Goal: Communication & Community: Answer question/provide support

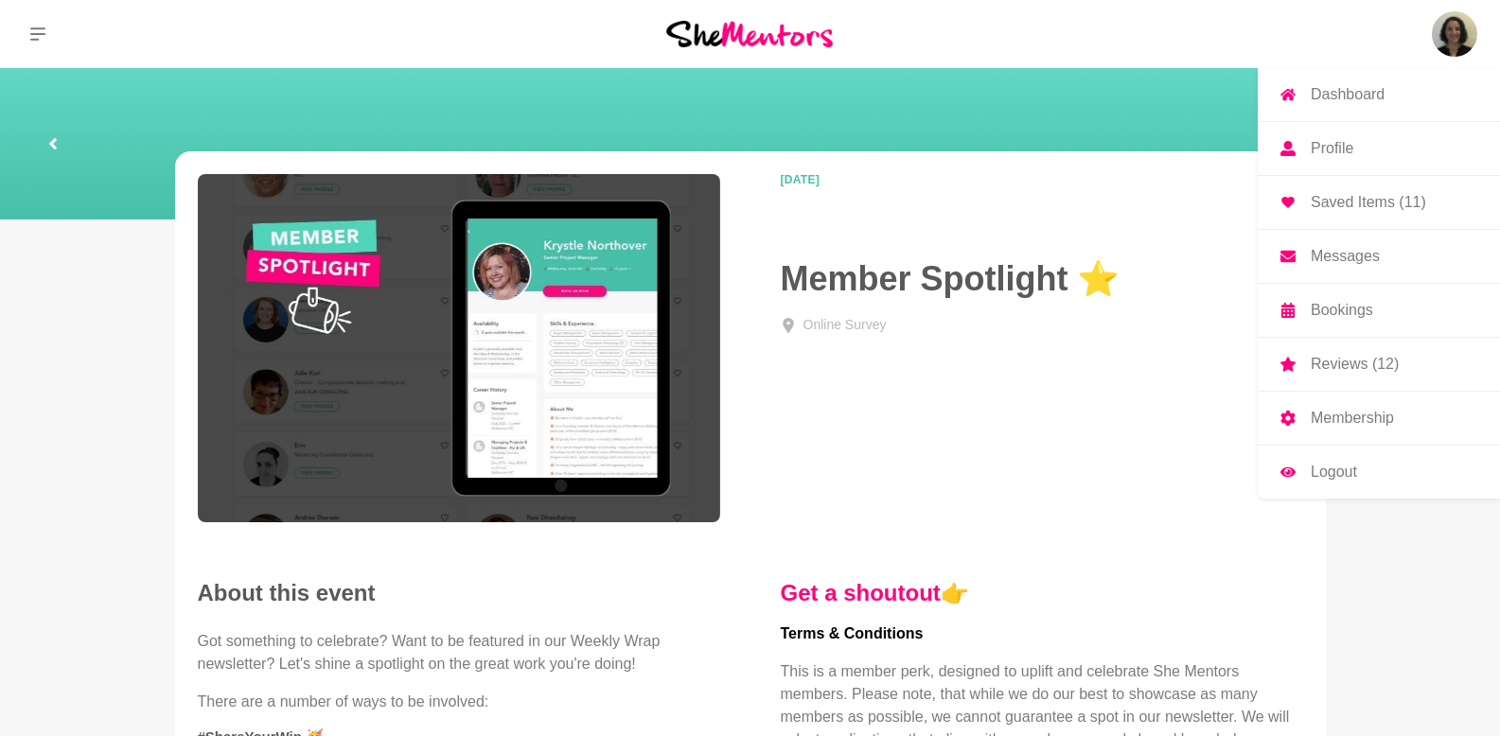
click at [1456, 39] on img at bounding box center [1454, 33] width 45 height 45
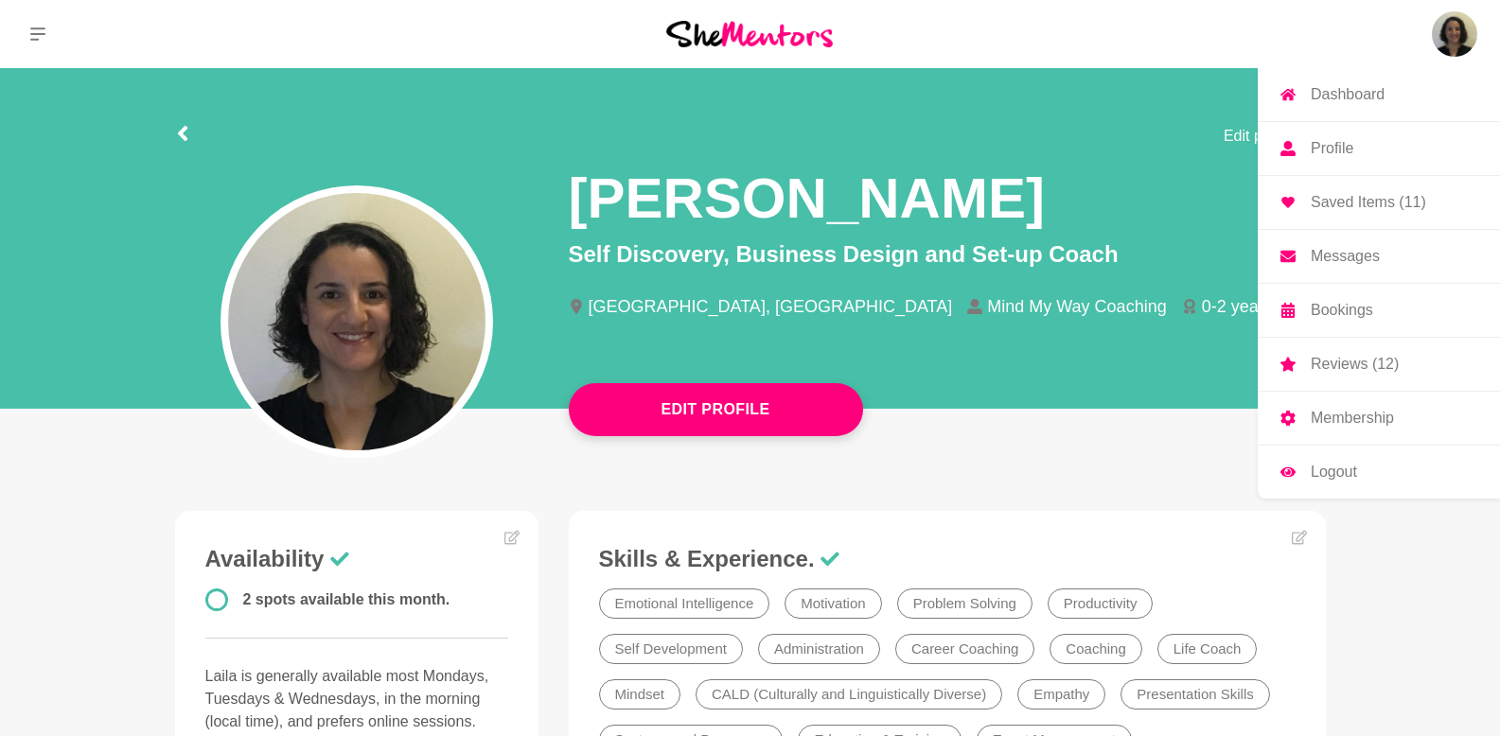
click at [1361, 249] on p "Messages" at bounding box center [1344, 256] width 69 height 15
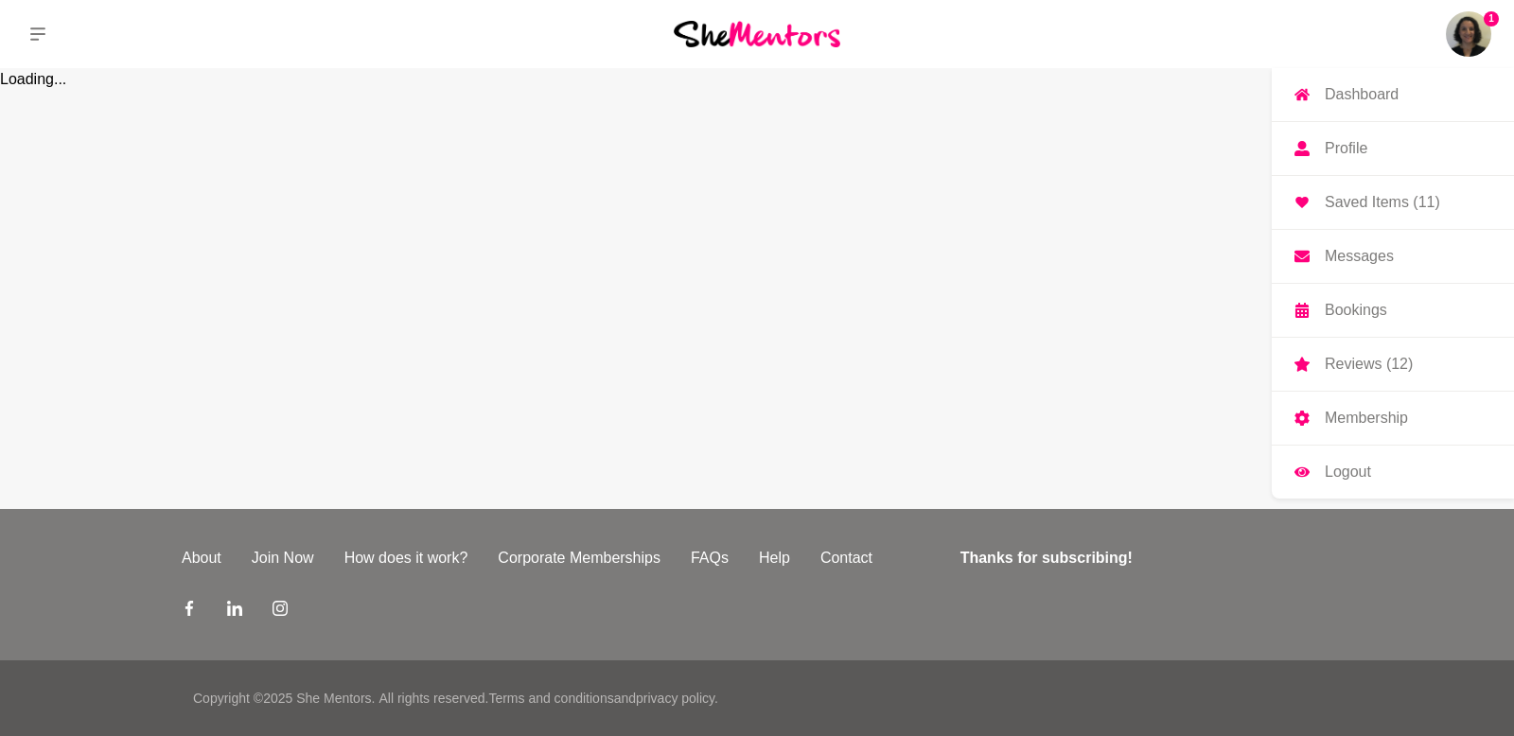
click at [1358, 255] on p "Messages" at bounding box center [1359, 256] width 69 height 15
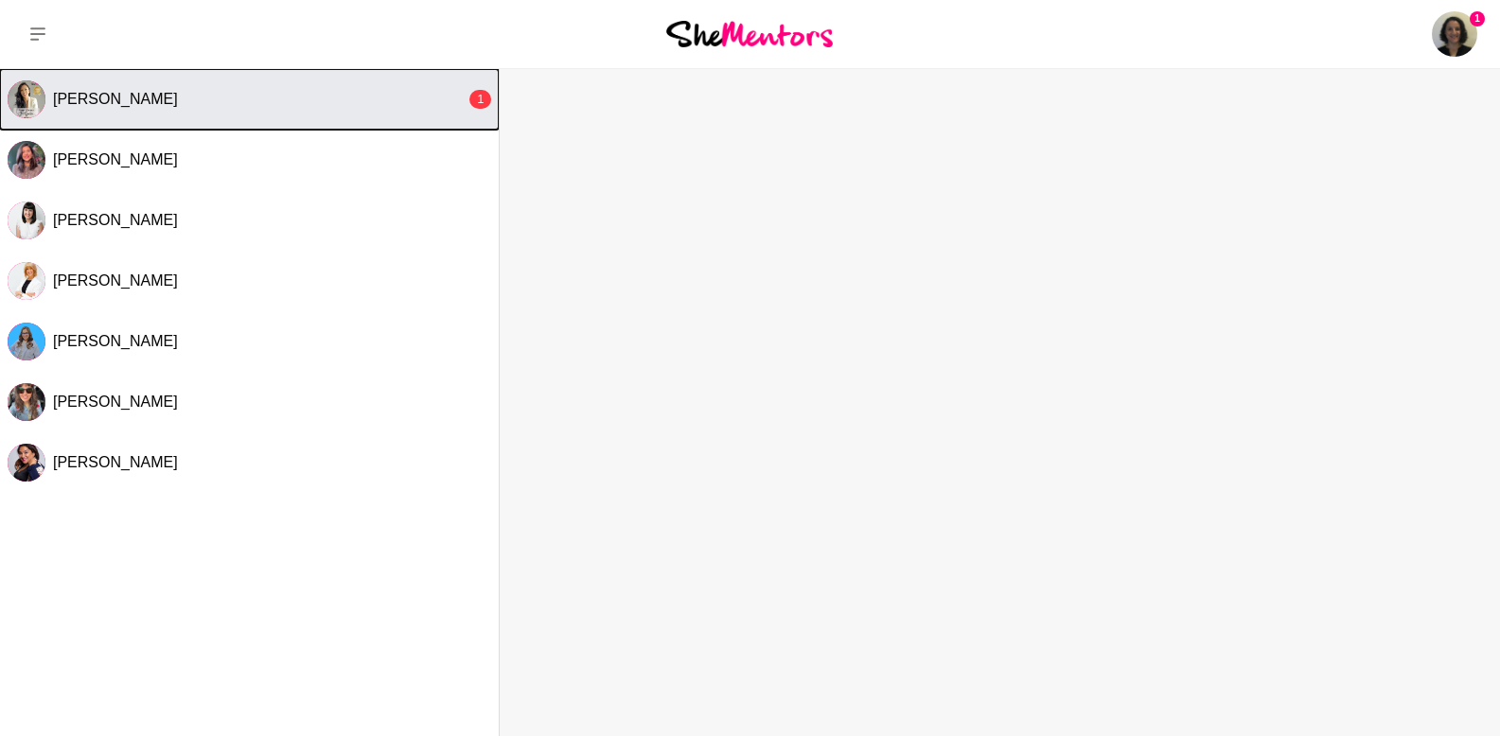
click at [182, 101] on div "[PERSON_NAME]" at bounding box center [259, 99] width 413 height 19
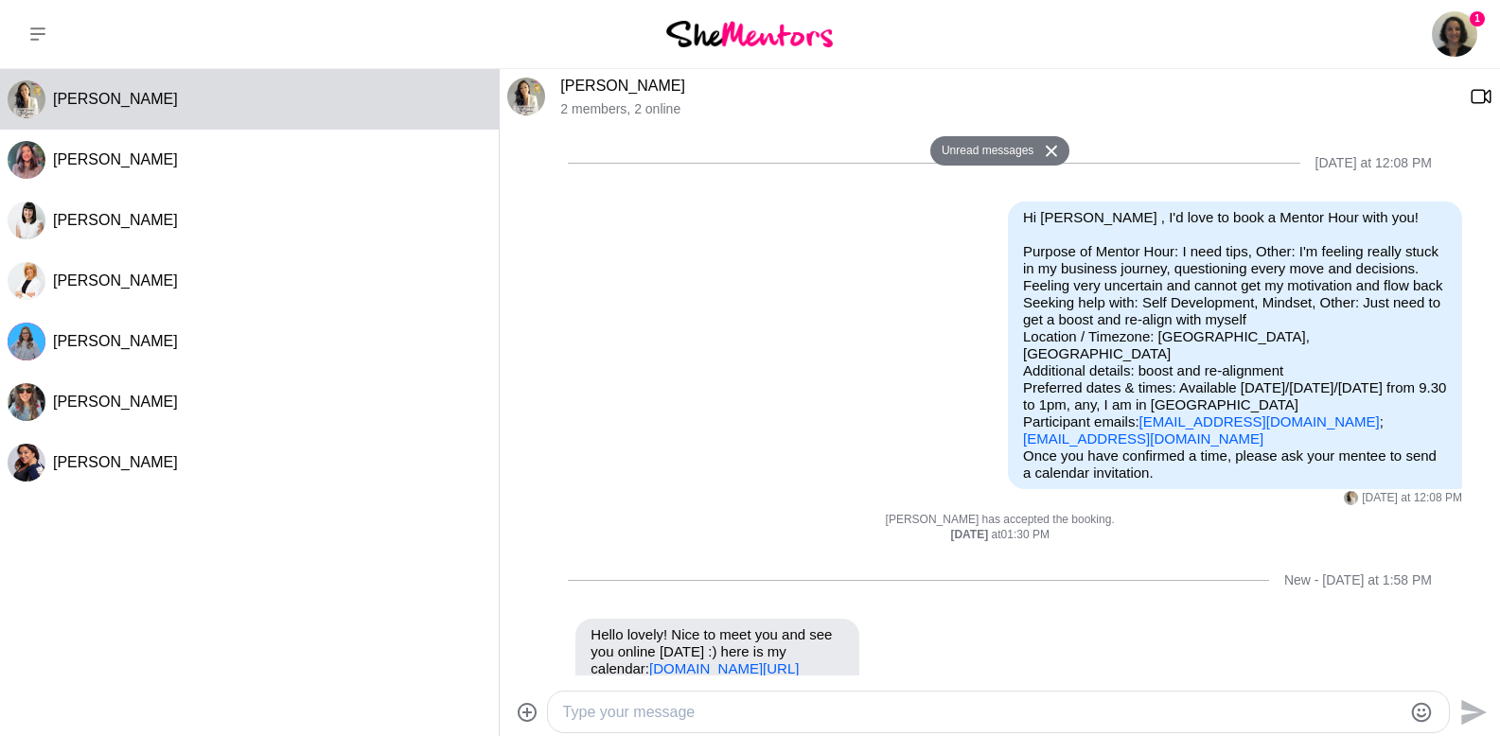
scroll to position [102, 0]
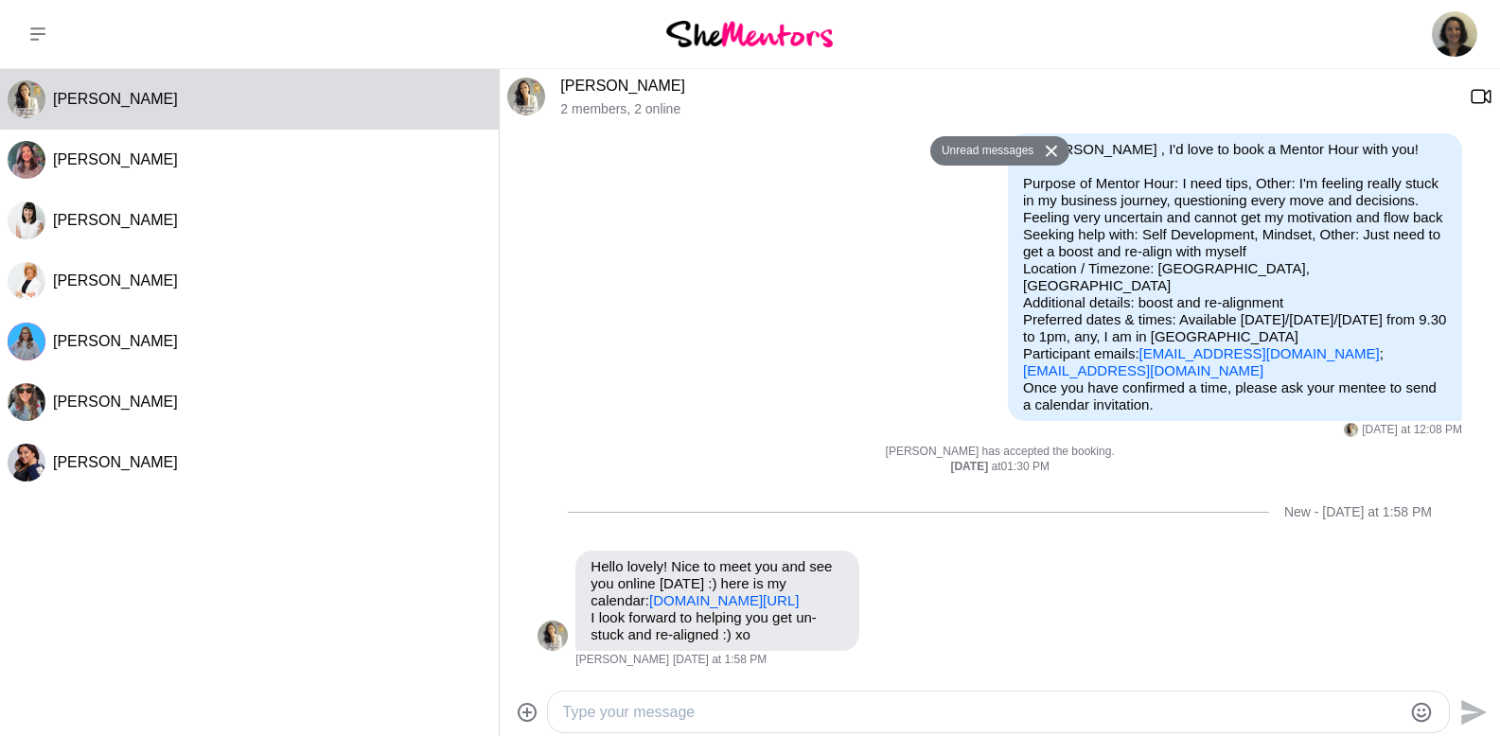
click at [771, 709] on textarea "Type your message" at bounding box center [982, 712] width 838 height 23
type textarea "Hello [PERSON_NAME],"
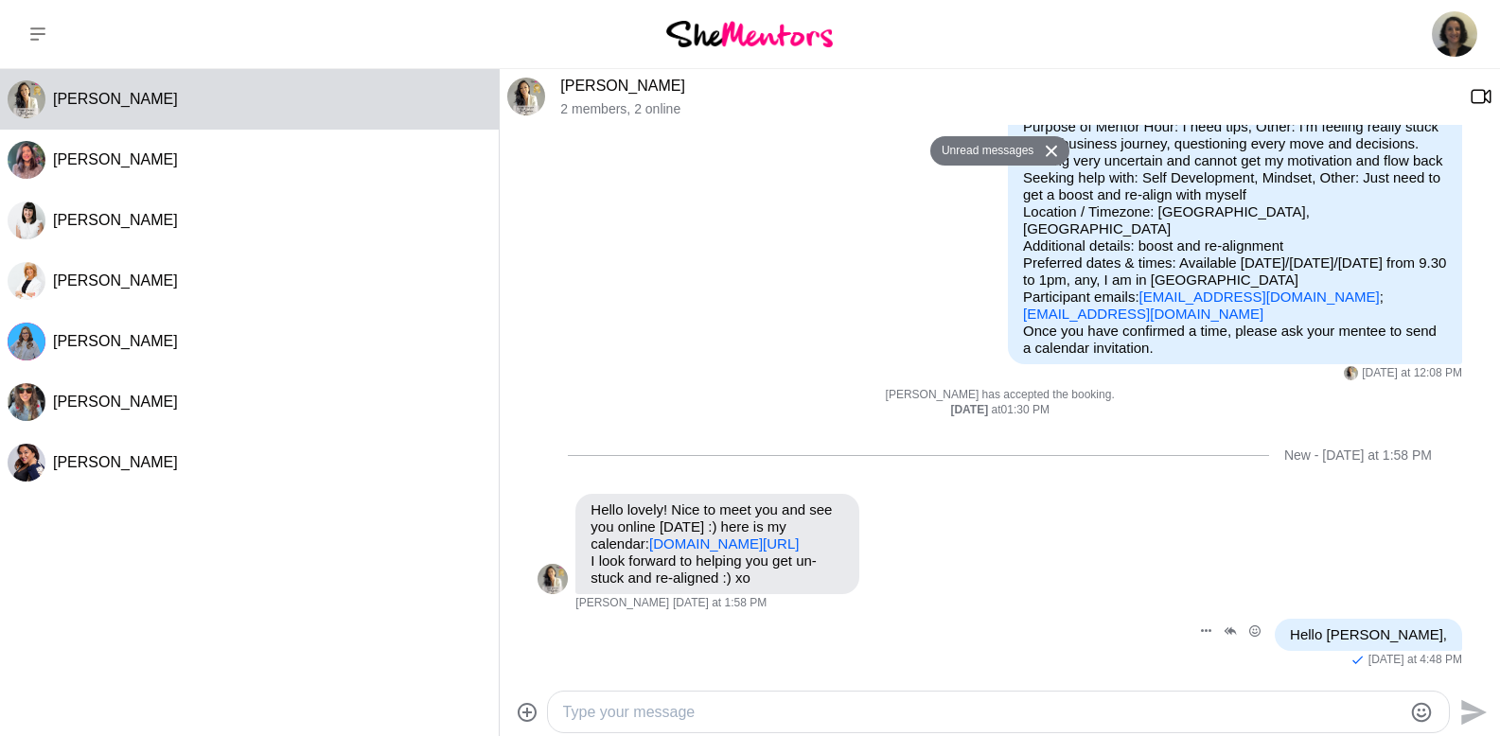
click at [1427, 645] on div "Hello [PERSON_NAME]," at bounding box center [1368, 635] width 187 height 32
click at [1449, 631] on li "Reply Pin [PERSON_NAME] as unread Edit Message Delete Hello [PERSON_NAME], [DAT…" at bounding box center [1000, 643] width 998 height 49
click at [1218, 634] on button "Open Message Actions Menu" at bounding box center [1205, 631] width 25 height 25
click at [1218, 554] on button "Edit Message" at bounding box center [1141, 562] width 151 height 38
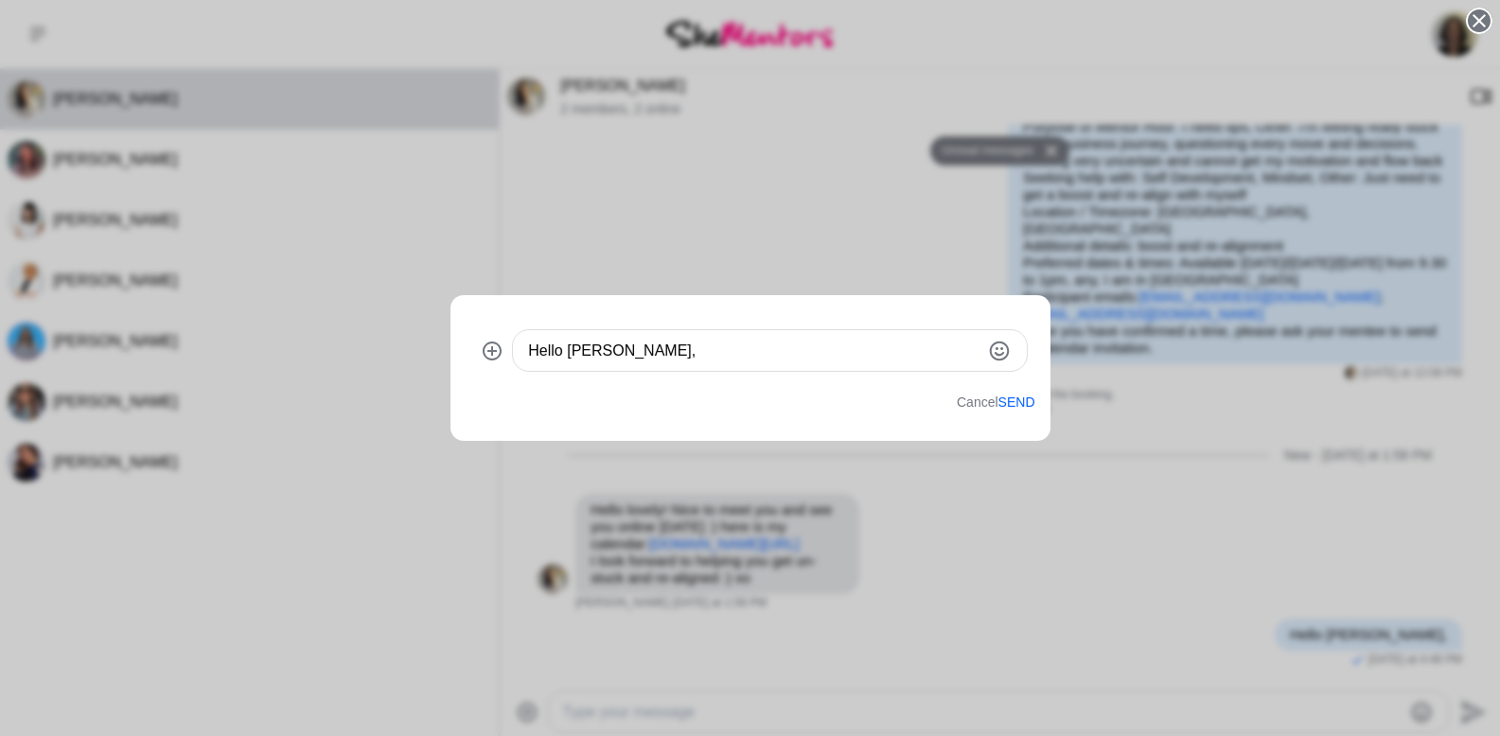
click at [737, 354] on textarea "Hello [PERSON_NAME]," at bounding box center [753, 351] width 451 height 23
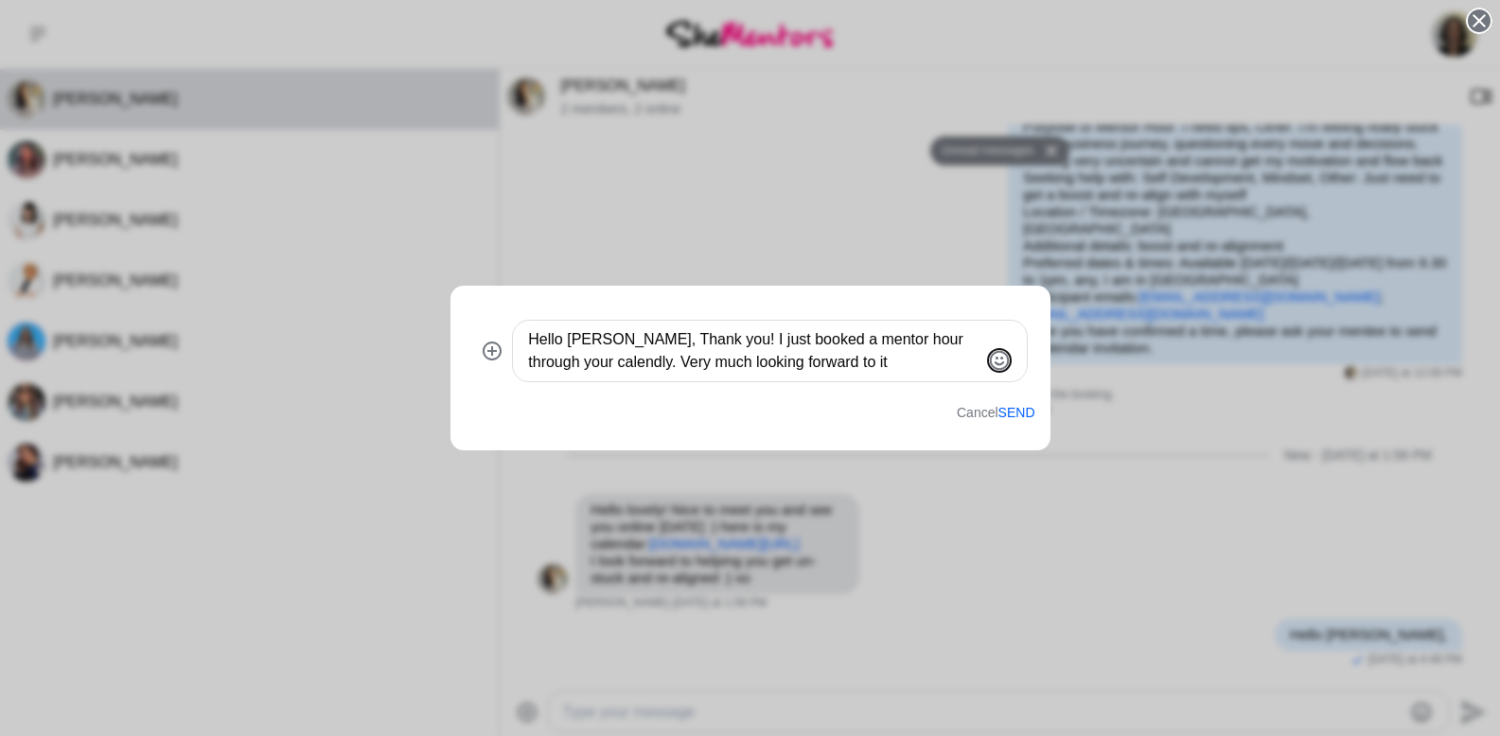
click at [1001, 364] on icon "Emoji picker" at bounding box center [999, 360] width 23 height 23
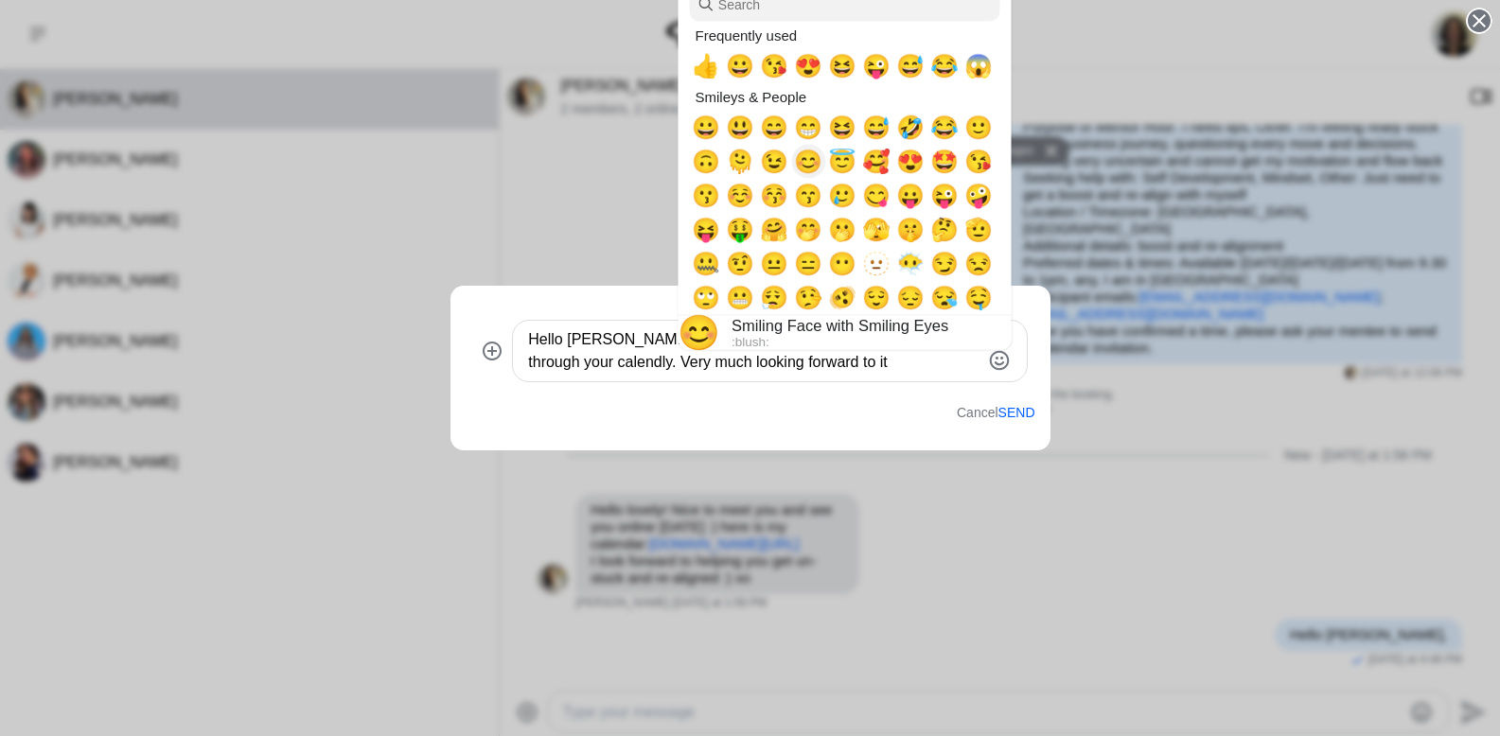
click at [807, 167] on span "😊" at bounding box center [808, 161] width 28 height 26
click at [845, 364] on textarea "Hello [PERSON_NAME], Thank you! I just booked a mentor hour through your calend…" at bounding box center [753, 350] width 451 height 45
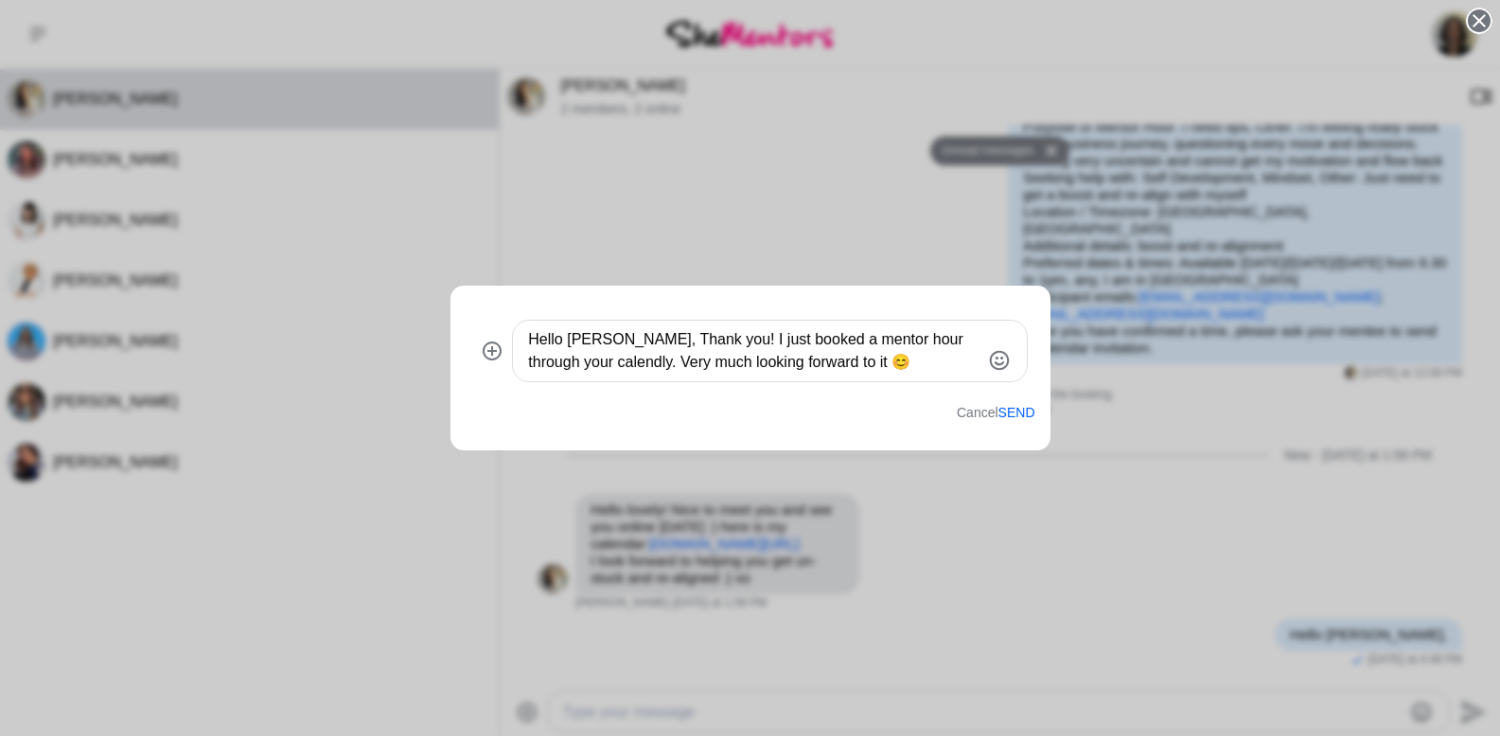
drag, startPoint x: 566, startPoint y: 342, endPoint x: 538, endPoint y: 339, distance: 27.6
click at [538, 339] on textarea "Hello [PERSON_NAME], Thank you! I just booked a mentor hour through your calend…" at bounding box center [753, 350] width 451 height 45
click at [658, 340] on textarea "Hi [PERSON_NAME], Thank you! I just booked a mentor hour through your calendly.…" at bounding box center [753, 350] width 451 height 45
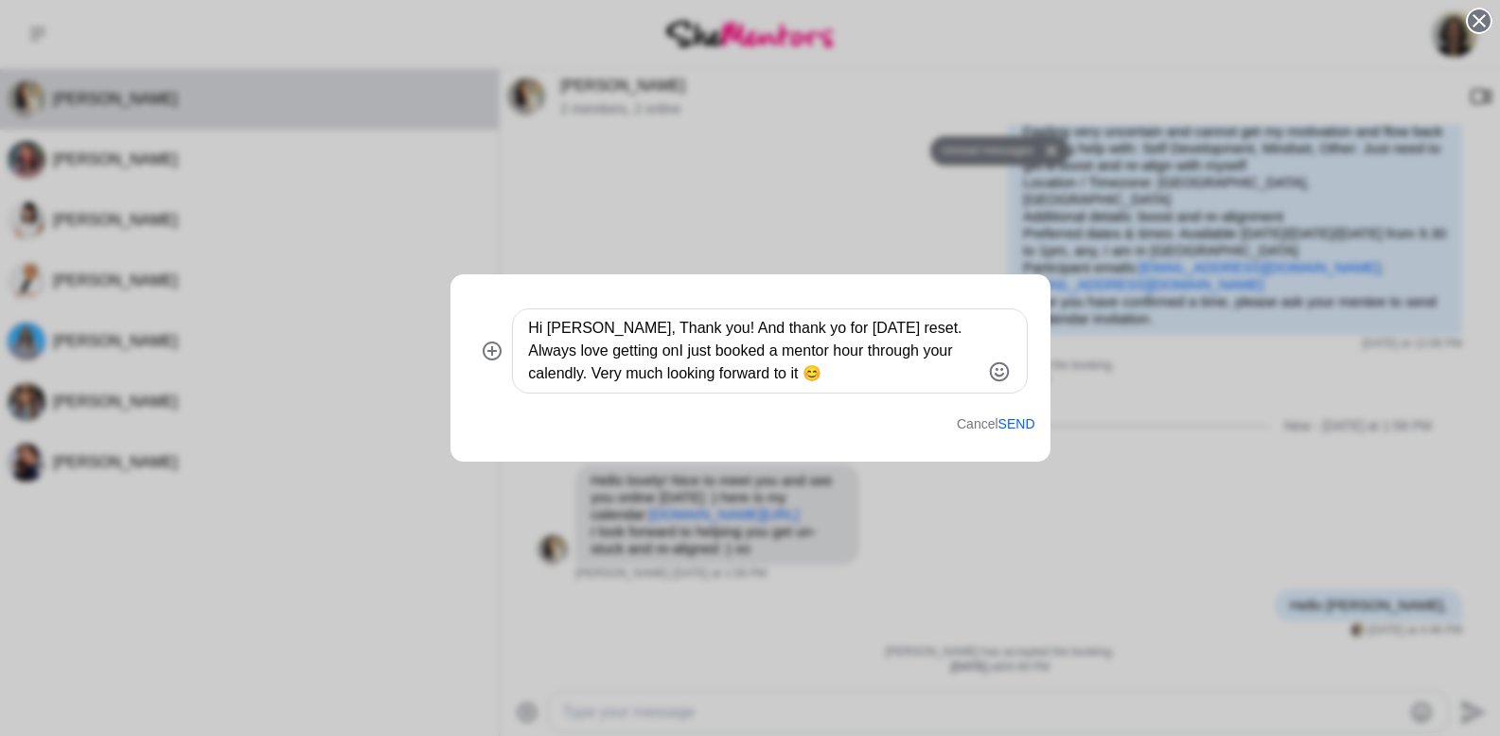
scroll to position [188, 0]
click at [923, 360] on textarea "Hi [PERSON_NAME], Thank you! And thank yo for [DATE] reset. Always such a great…" at bounding box center [753, 351] width 451 height 68
click at [914, 371] on textarea "Hi [PERSON_NAME], Thank you! And thank yo for [DATE] reset. Always such a great…" at bounding box center [753, 351] width 451 height 68
type textarea "Hi [PERSON_NAME], Thank you! And thank yo for [DATE] reset. Always such a great…"
click at [1013, 429] on button "Send" at bounding box center [1016, 424] width 37 height 16
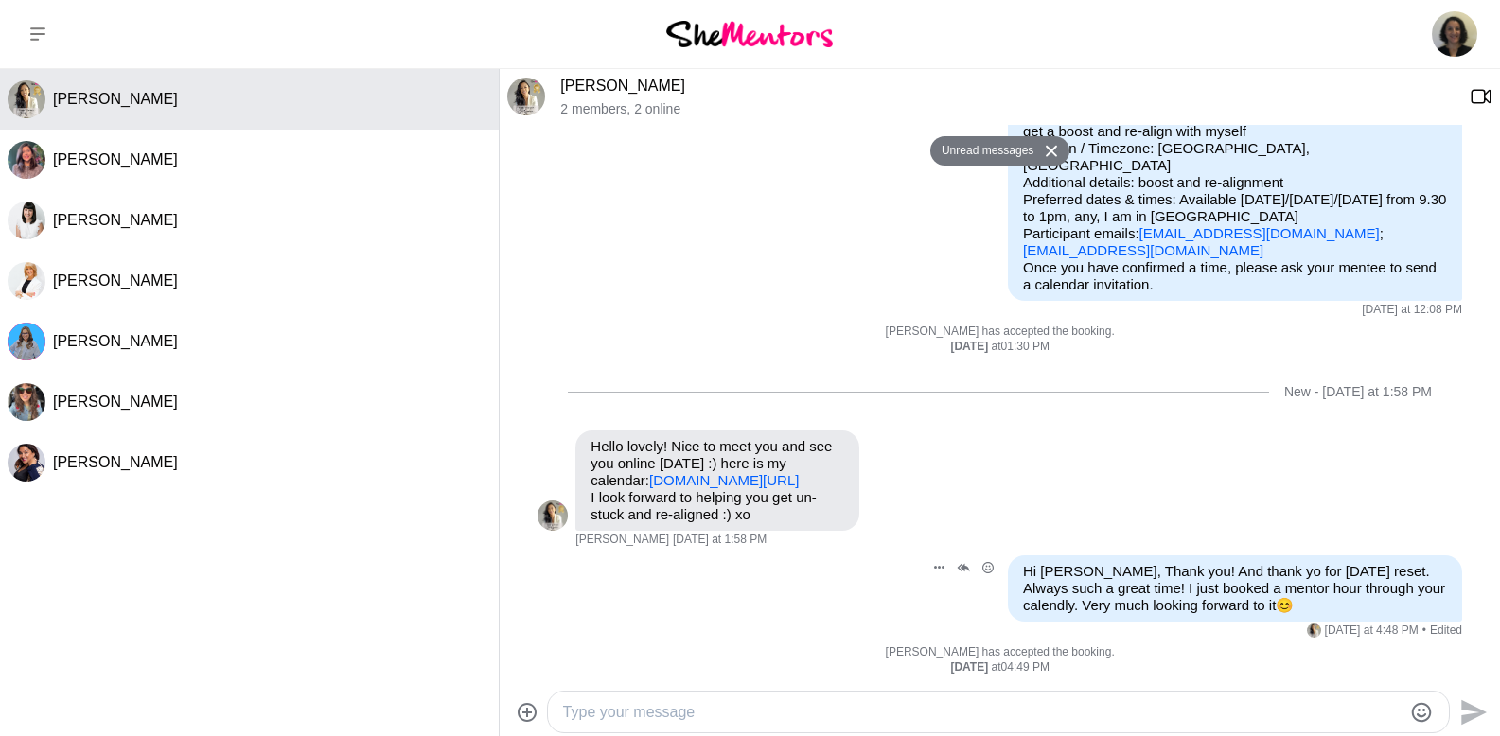
scroll to position [192, 0]
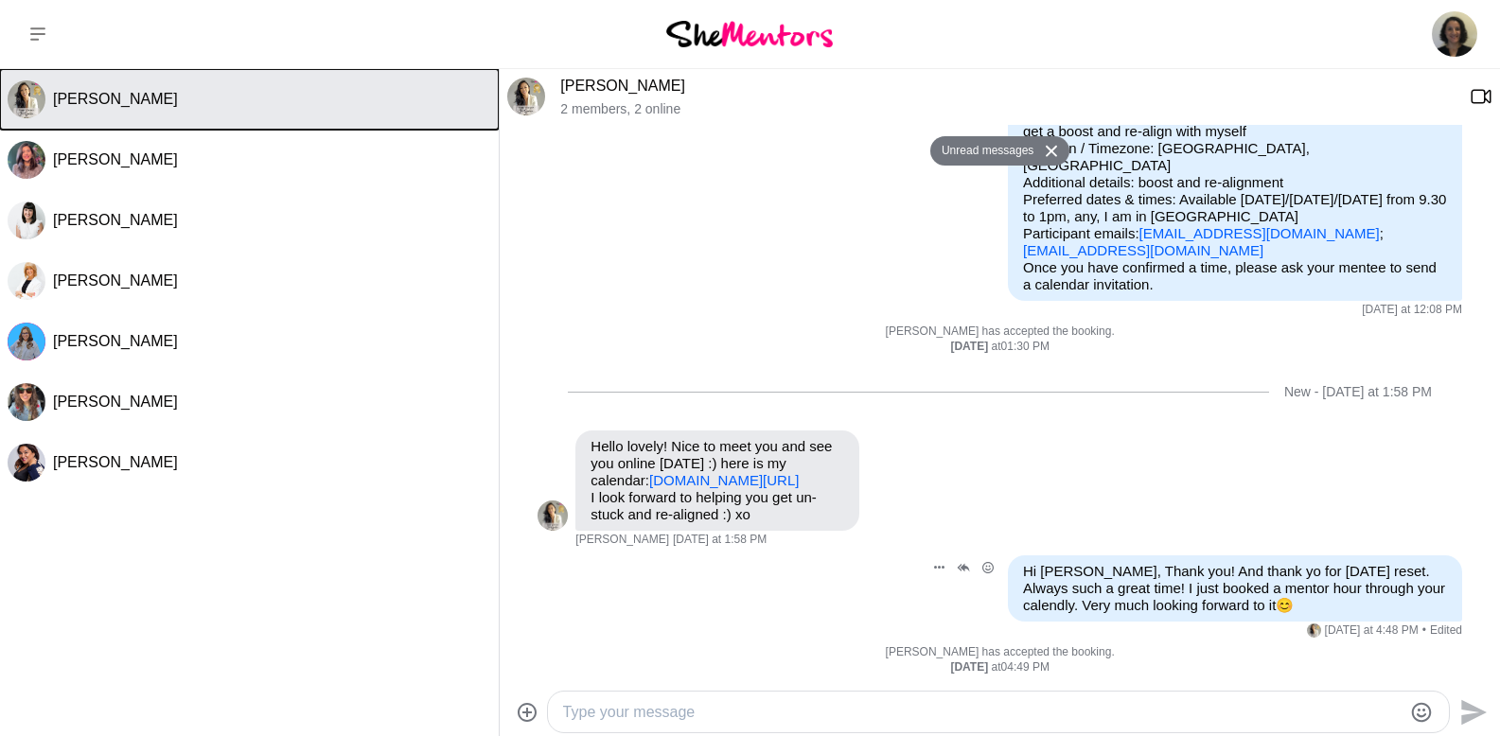
click at [104, 99] on span "[PERSON_NAME]" at bounding box center [115, 99] width 125 height 16
